Goal: Task Accomplishment & Management: Manage account settings

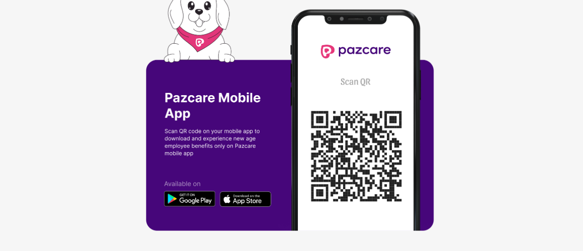
scroll to position [0, 1]
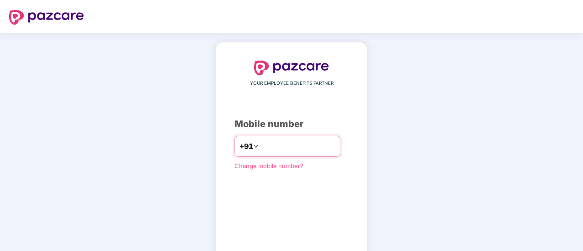
click at [291, 145] on input "number" at bounding box center [297, 146] width 75 height 15
type input "**********"
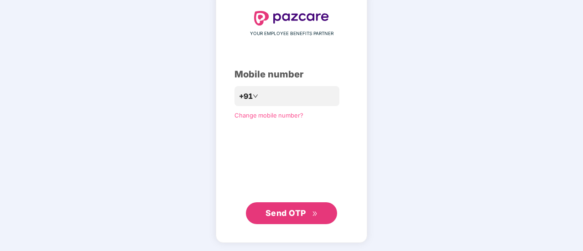
click at [288, 206] on button "Send OTP" at bounding box center [291, 213] width 91 height 22
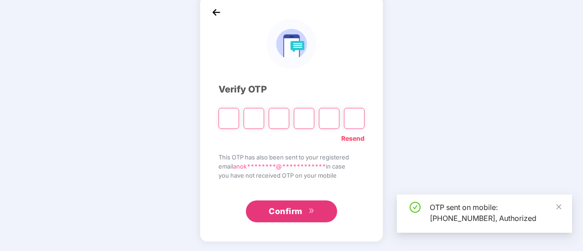
scroll to position [46, 0]
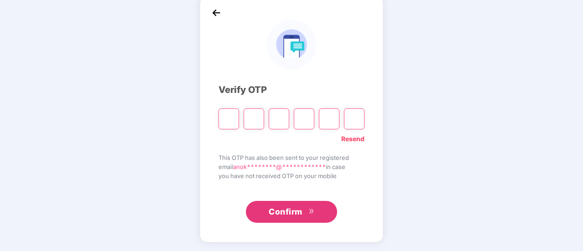
type input "*"
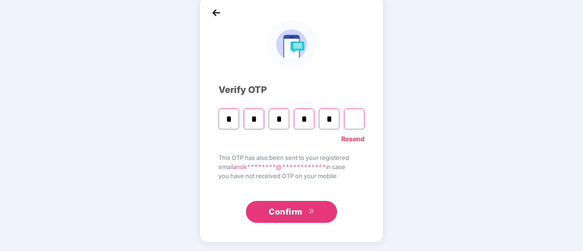
type input "*"
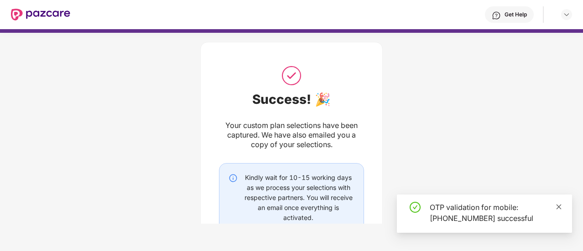
click at [561, 207] on icon "close" at bounding box center [558, 207] width 6 height 6
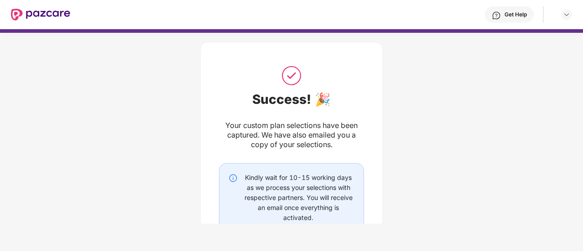
click at [51, 18] on img at bounding box center [40, 15] width 59 height 12
click at [24, 10] on img at bounding box center [40, 15] width 59 height 12
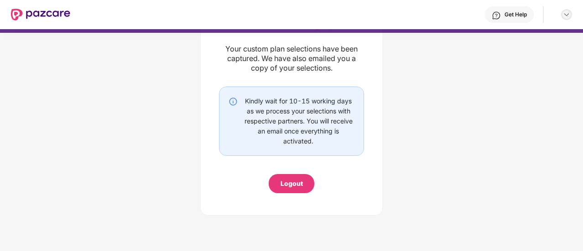
click at [570, 10] on div at bounding box center [566, 14] width 11 height 11
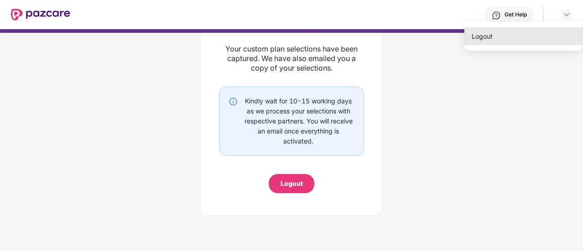
click at [519, 45] on div "Logout" at bounding box center [523, 36] width 119 height 18
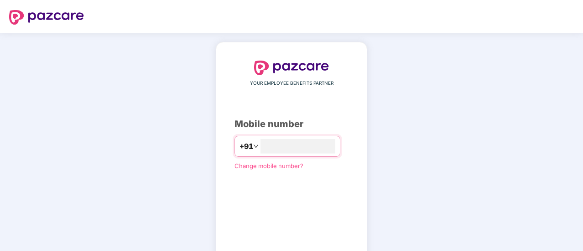
scroll to position [50, 0]
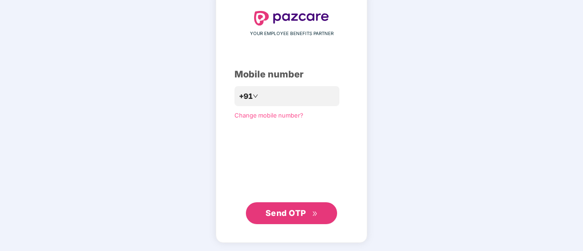
click at [269, 116] on span "Change mobile number?" at bounding box center [268, 115] width 69 height 7
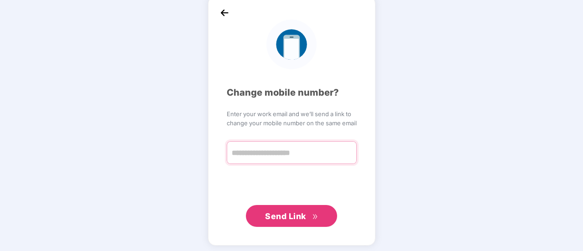
click at [271, 150] on input "text" at bounding box center [292, 152] width 130 height 23
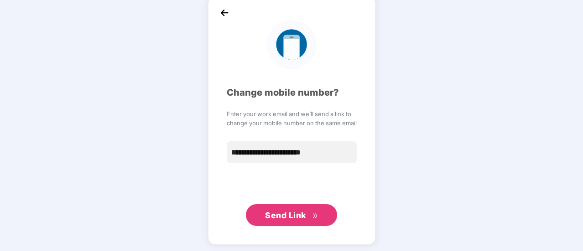
type input "**********"
click at [297, 215] on span "Send Link" at bounding box center [285, 216] width 41 height 10
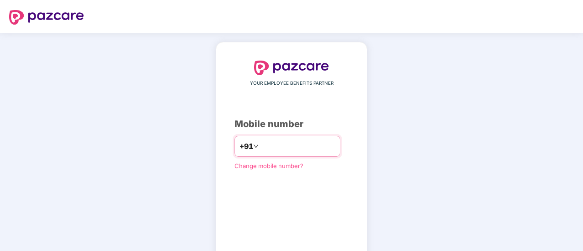
click at [315, 141] on input "number" at bounding box center [297, 146] width 75 height 15
type input "**********"
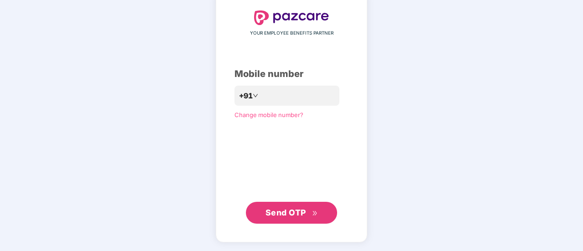
scroll to position [50, 0]
click at [305, 211] on span "Send OTP" at bounding box center [285, 213] width 41 height 10
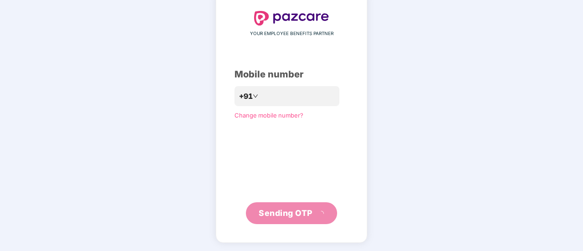
scroll to position [46, 0]
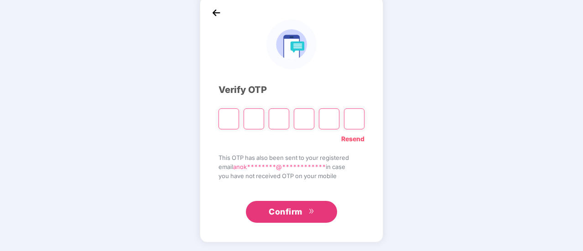
type input "*"
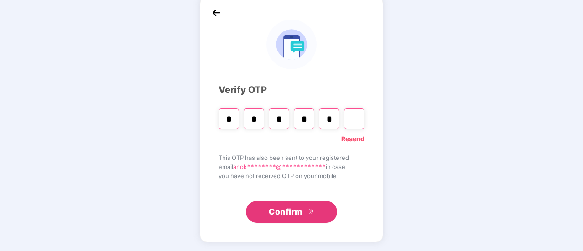
type input "*"
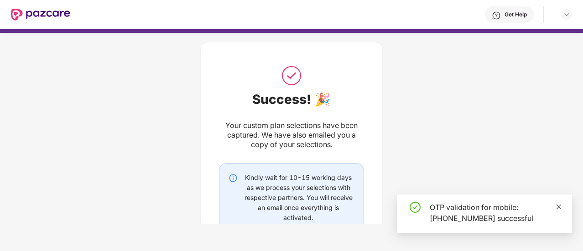
click at [561, 207] on icon "close" at bounding box center [558, 207] width 6 height 6
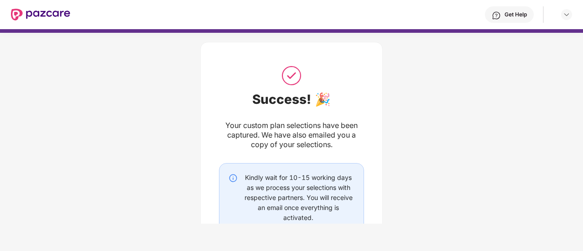
click at [47, 12] on img at bounding box center [40, 15] width 59 height 12
click at [16, 11] on img at bounding box center [40, 15] width 59 height 12
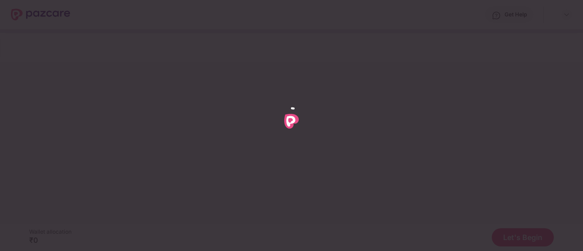
click at [16, 81] on div at bounding box center [291, 125] width 583 height 251
